Goal: Task Accomplishment & Management: Use online tool/utility

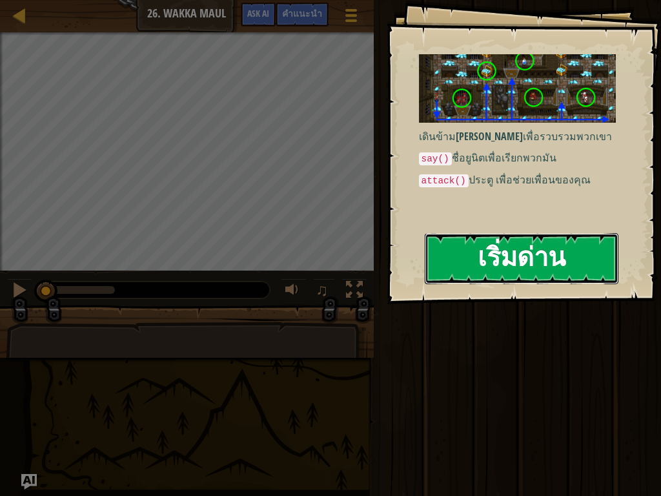
click at [478, 233] on button "เริ่มด่าน" at bounding box center [522, 258] width 194 height 51
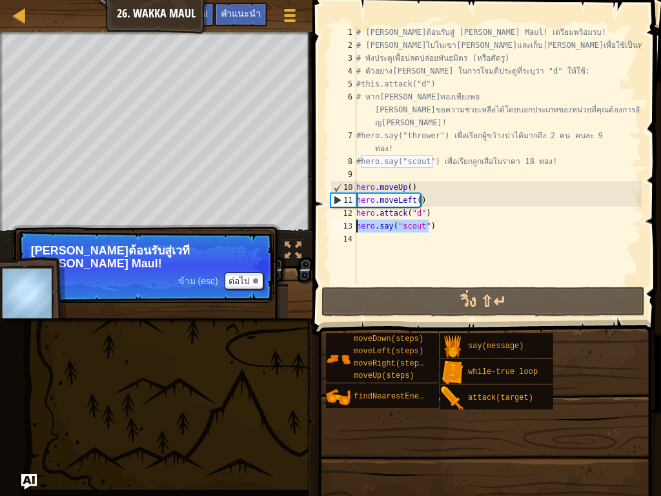
drag, startPoint x: 441, startPoint y: 230, endPoint x: 345, endPoint y: 226, distance: 95.6
click at [345, 226] on div "1 2 3 4 5 6 7 8 9 10 11 12 13 14 # [PERSON_NAME]ต้อนรับสู่ [PERSON_NAME] Maul! …" at bounding box center [485, 155] width 314 height 258
type textarea "hero.say("scout")"
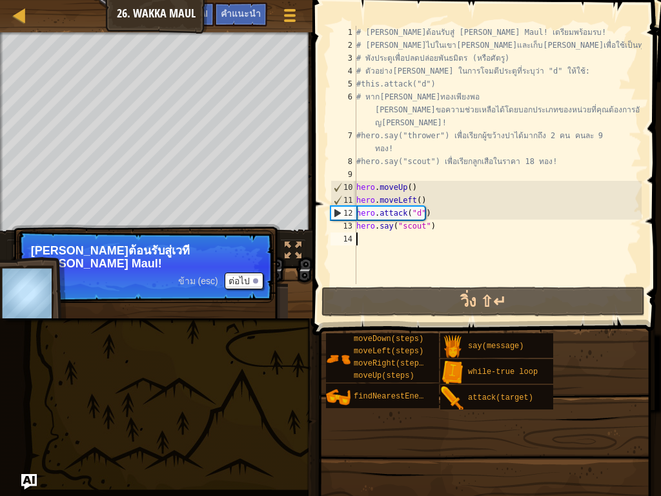
click at [363, 240] on div "# [PERSON_NAME]ต้อนรับสู่ [PERSON_NAME] Maul! เตรียมพร้อมรบ! # [PERSON_NAME]ไปใ…" at bounding box center [498, 168] width 288 height 284
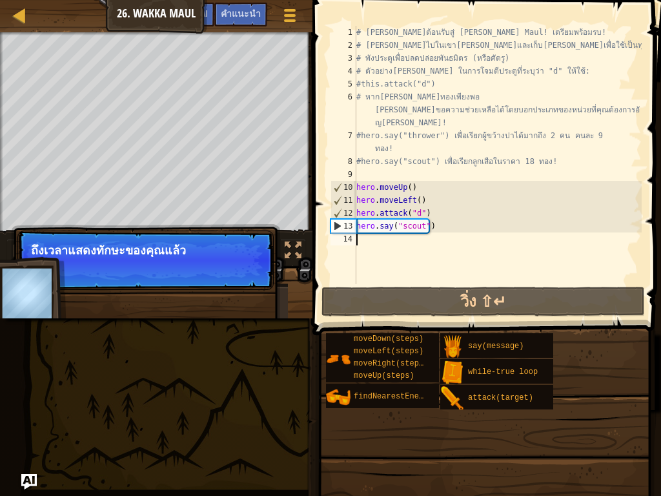
paste textarea "hero.say("scout")"
type textarea "hero.say("scout")"
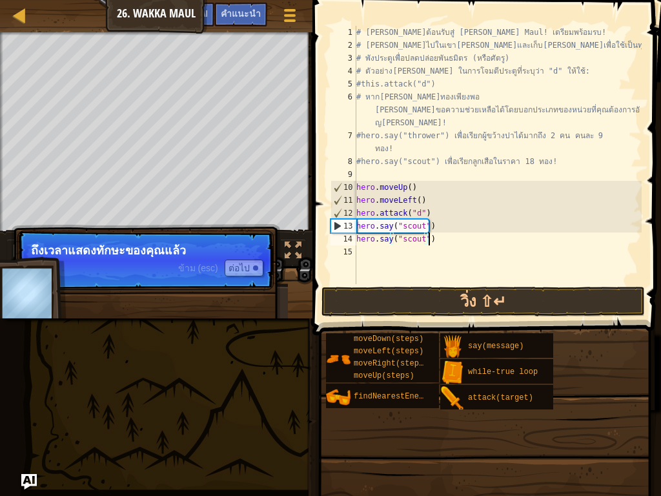
click at [374, 255] on div "# [PERSON_NAME]ต้อนรับสู่ [PERSON_NAME] Maul! เตรียมพร้อมรบ! # [PERSON_NAME]ไปใ…" at bounding box center [498, 168] width 288 height 284
type textarea "h"
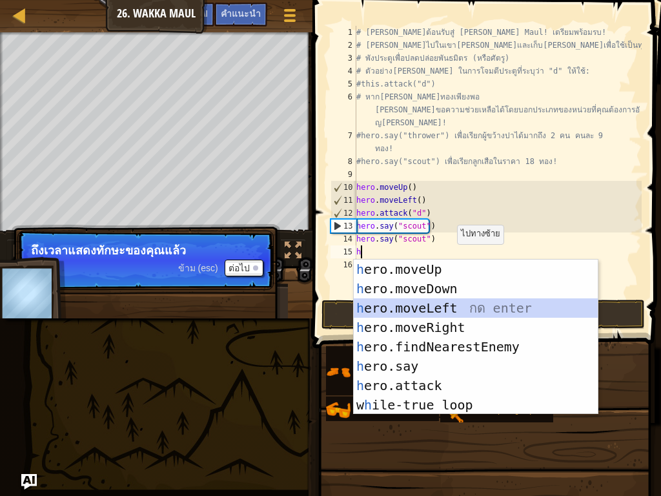
click at [447, 312] on div "h ero.moveUp กด enter h ero.moveDown กด enter h ero.moveLeft กด enter h ero.mov…" at bounding box center [476, 356] width 244 height 194
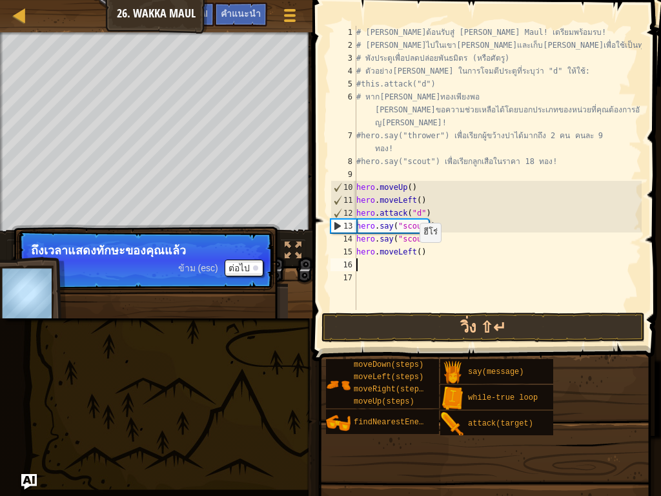
click at [413, 255] on div "# [PERSON_NAME]ต้อนรับสู่ [PERSON_NAME] Maul! เตรียมพร้อมรบ! # [PERSON_NAME]ไปใ…" at bounding box center [498, 181] width 288 height 310
type textarea "hero.moveLeft(4)"
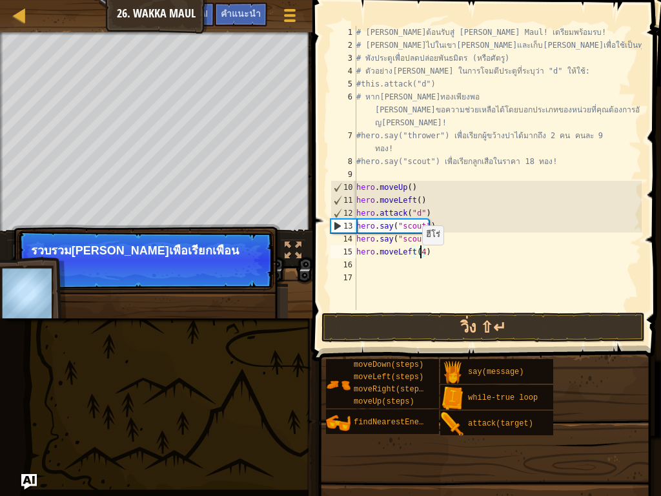
click at [415, 259] on div "# [PERSON_NAME]ต้อนรับสู่ [PERSON_NAME] Maul! เตรียมพร้อมรบ! # [PERSON_NAME]ไปใ…" at bounding box center [498, 181] width 288 height 310
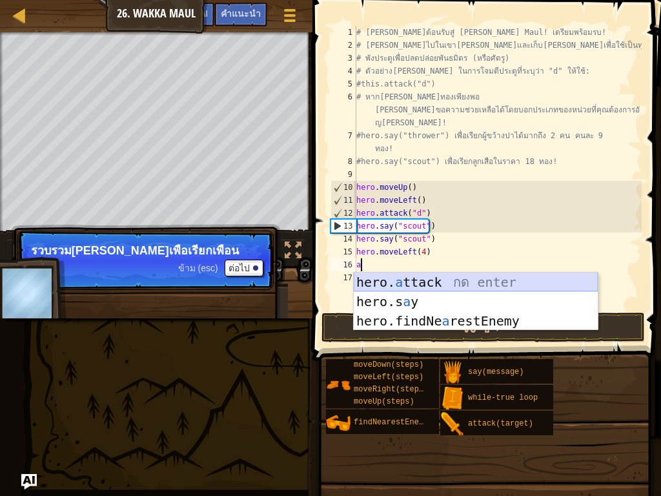
click at [412, 282] on div "hero. a ttack กด enter hero.s a y [PERSON_NAME] enter hero.findNe a restEnemy ก…" at bounding box center [476, 320] width 244 height 97
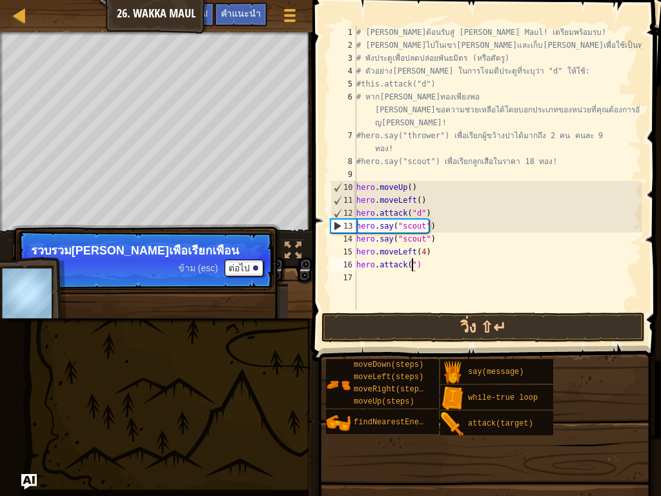
scroll to position [6, 5]
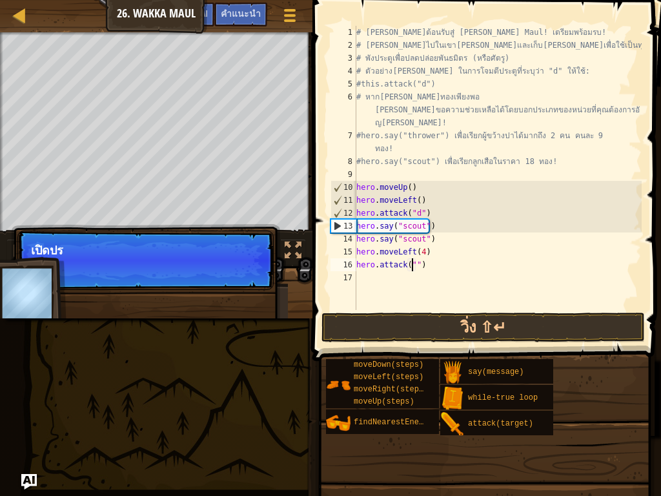
type textarea "hero.attack("b")"
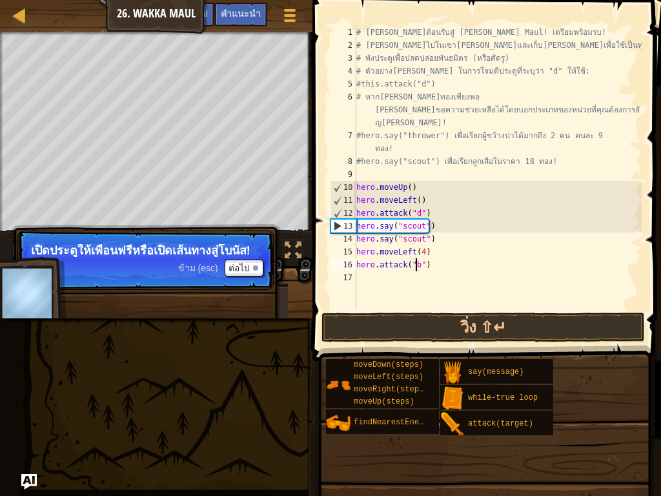
click at [417, 283] on div "# [PERSON_NAME]ต้อนรับสู่ [PERSON_NAME] Maul! เตรียมพร้อมรบ! # [PERSON_NAME]ไปใ…" at bounding box center [498, 181] width 288 height 310
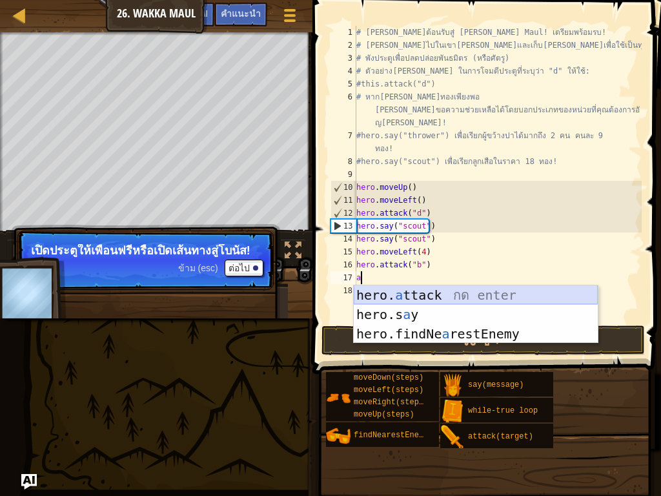
click at [409, 303] on div "hero. a ttack กด enter hero.s a y [PERSON_NAME] enter hero.findNe a restEnemy ก…" at bounding box center [476, 333] width 244 height 97
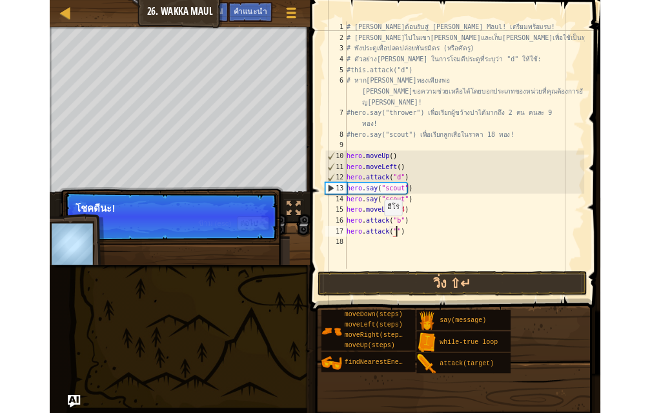
scroll to position [6, 5]
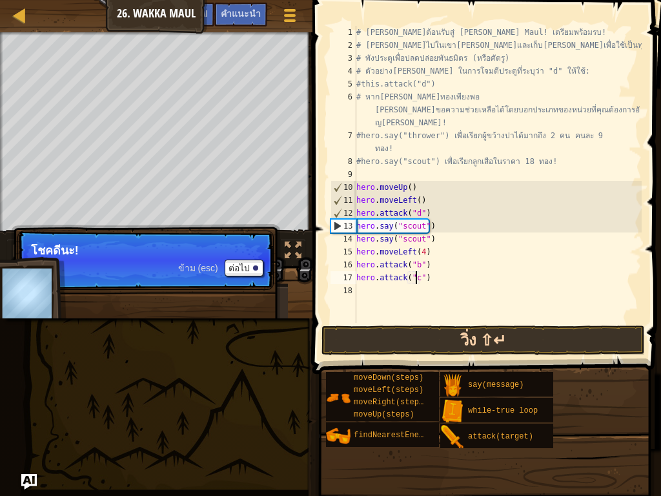
type textarea "hero.attack("c")"
click at [436, 332] on button "วิ่ง ⇧↵" at bounding box center [482, 340] width 323 height 30
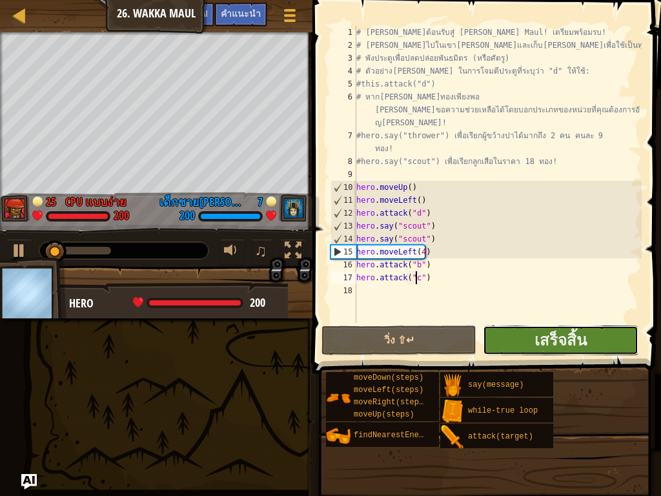
click at [529, 336] on button "เสร็จสิ้น" at bounding box center [560, 340] width 155 height 30
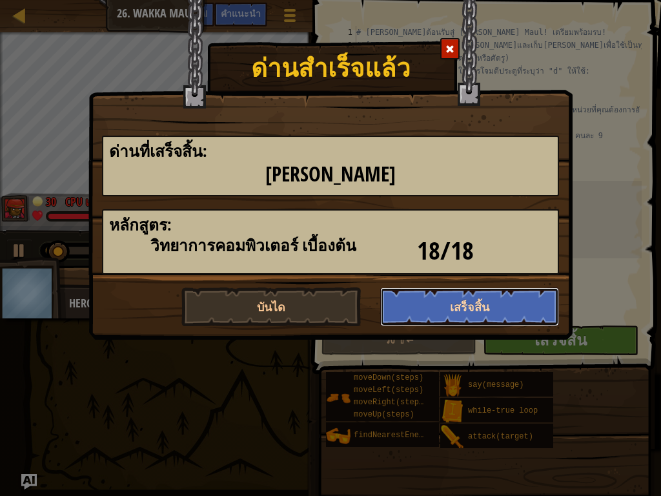
click at [497, 317] on button "เสร็จสิ้น" at bounding box center [469, 306] width 179 height 39
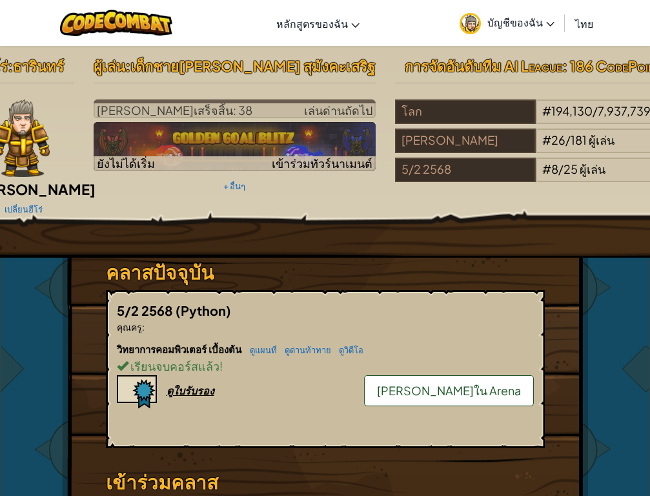
click at [528, 32] on link "บัญชีของฉัน" at bounding box center [507, 23] width 108 height 41
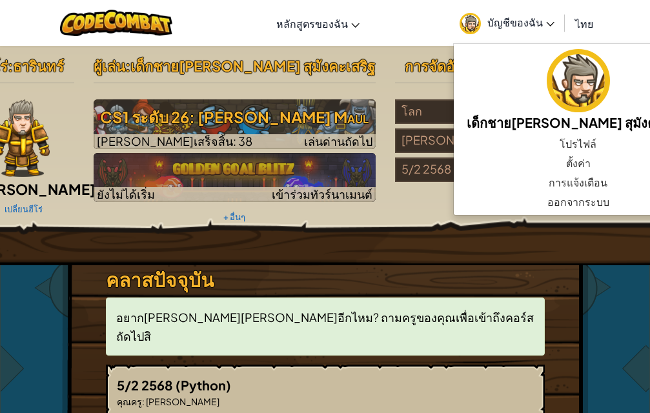
scroll to position [65, 0]
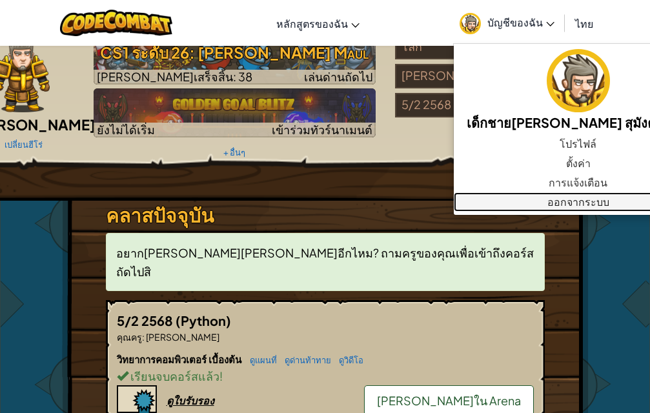
click at [536, 205] on link "ออกจากระบบ" at bounding box center [578, 201] width 248 height 19
